Goal: Navigation & Orientation: Find specific page/section

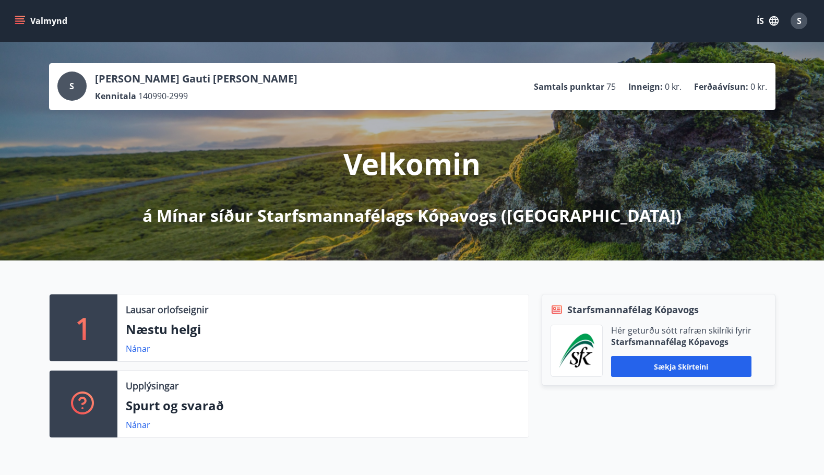
click at [390, 23] on div "Valmynd ÍS S" at bounding box center [412, 20] width 799 height 25
click at [799, 20] on span "S" at bounding box center [799, 20] width 5 height 11
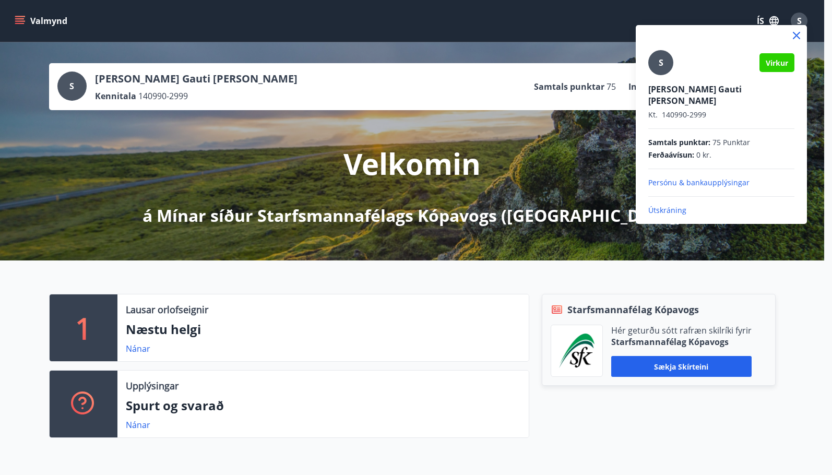
click at [714, 177] on p "Persónu & bankaupplýsingar" at bounding box center [721, 182] width 146 height 10
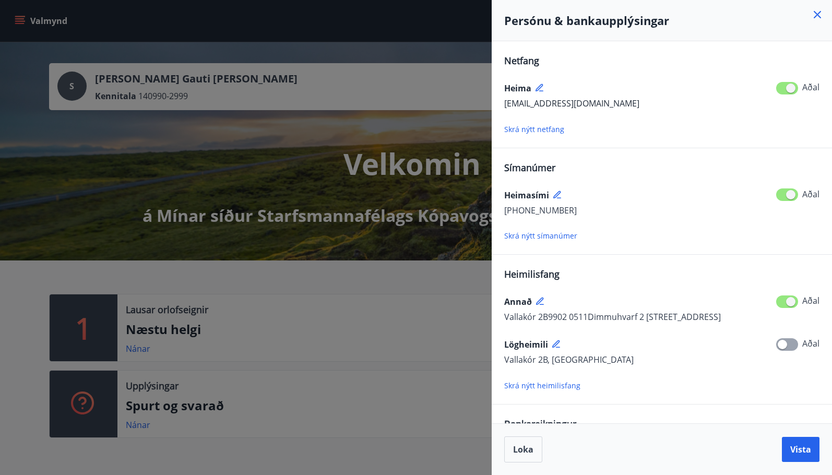
click at [817, 11] on icon at bounding box center [817, 14] width 13 height 13
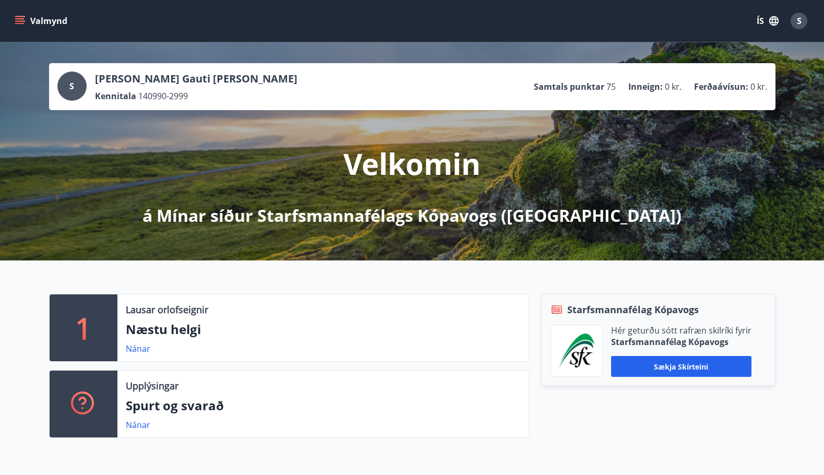
click at [459, 19] on div "Valmynd ÍS S" at bounding box center [412, 20] width 799 height 25
click at [199, 277] on div "1 Lausar orlofseignir Næstu helgi Nánar Upplýsingar Spurt og svarað Nánar Starf…" at bounding box center [412, 361] width 824 height 202
click at [797, 15] on span "S" at bounding box center [799, 20] width 5 height 11
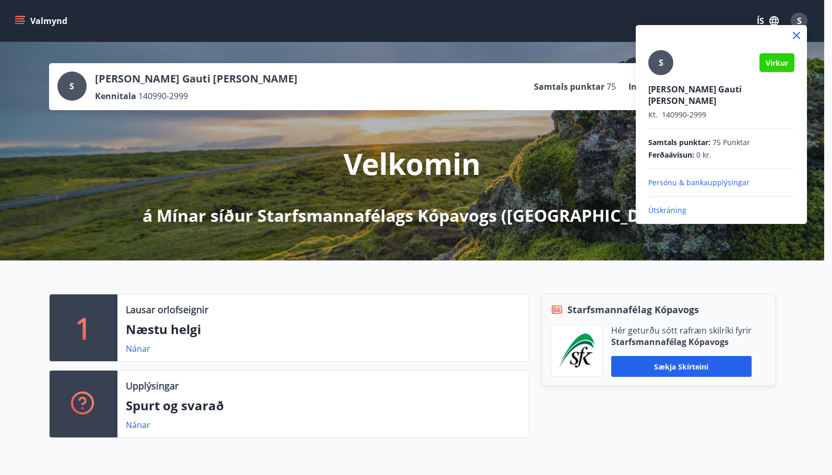
click at [530, 36] on div at bounding box center [416, 237] width 832 height 475
